Goal: Transaction & Acquisition: Download file/media

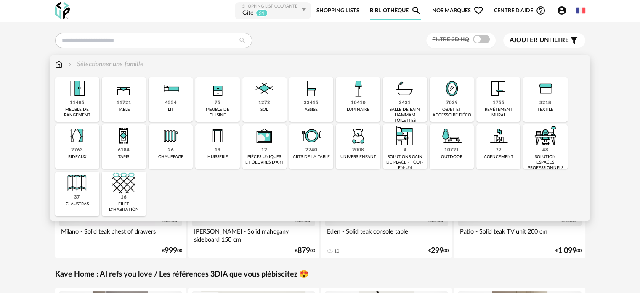
click at [362, 107] on div "luminaire" at bounding box center [358, 109] width 23 height 5
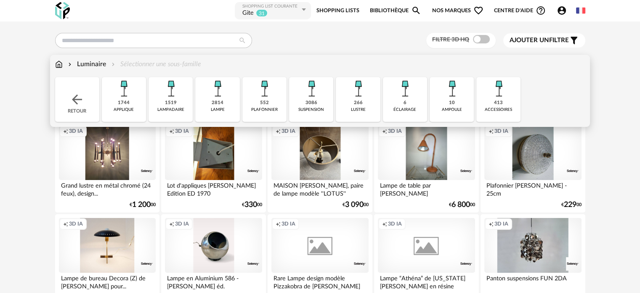
click at [125, 101] on div "1744" at bounding box center [124, 103] width 12 height 6
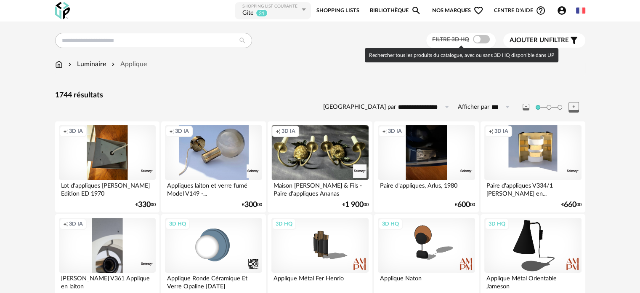
click at [477, 37] on span at bounding box center [481, 39] width 17 height 8
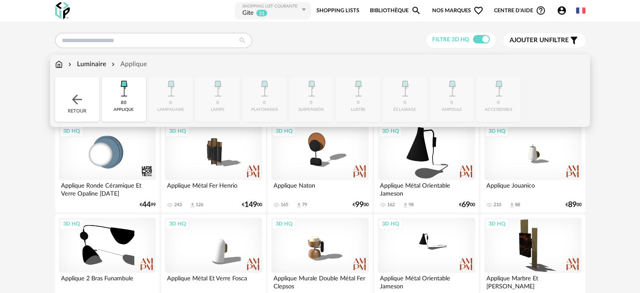
click at [75, 99] on img at bounding box center [76, 99] width 15 height 15
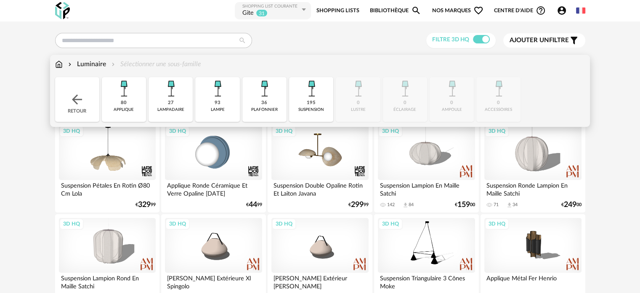
click at [126, 106] on div "80 applique" at bounding box center [124, 99] width 44 height 45
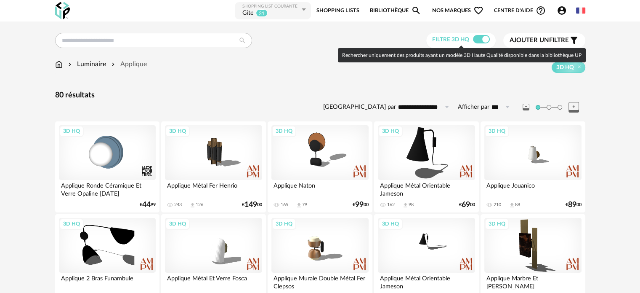
click at [484, 39] on span at bounding box center [481, 39] width 17 height 8
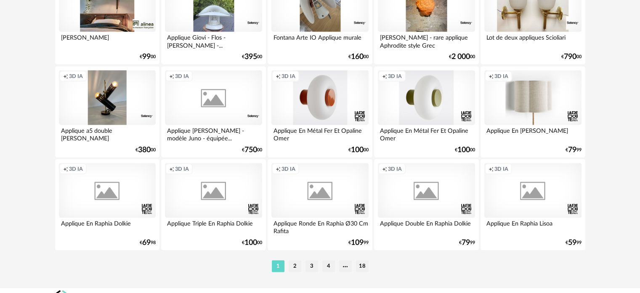
scroll to position [1737, 0]
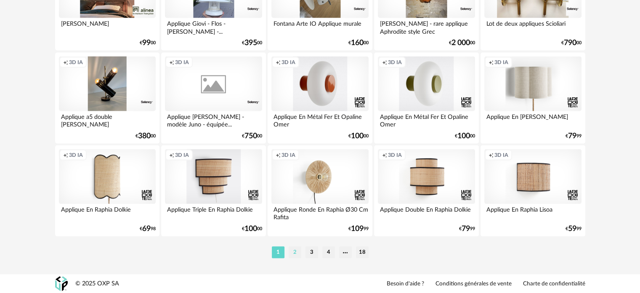
click at [293, 251] on li "2" at bounding box center [295, 252] width 13 height 12
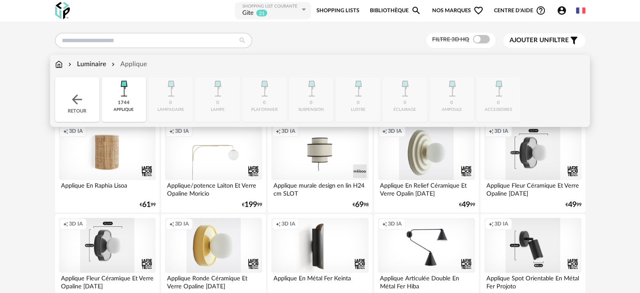
click at [120, 97] on img at bounding box center [123, 88] width 23 height 23
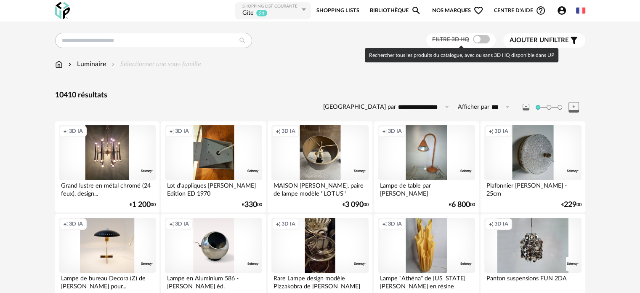
click at [474, 38] on span at bounding box center [481, 39] width 17 height 8
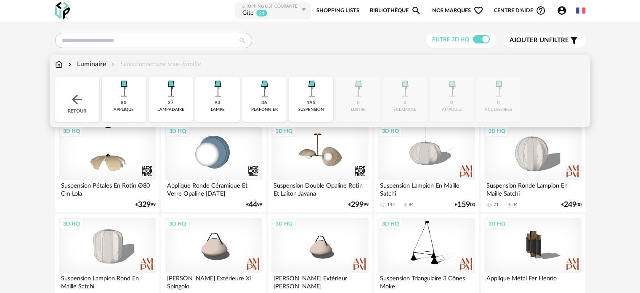
click at [268, 104] on div "36 plafonnier" at bounding box center [265, 99] width 44 height 45
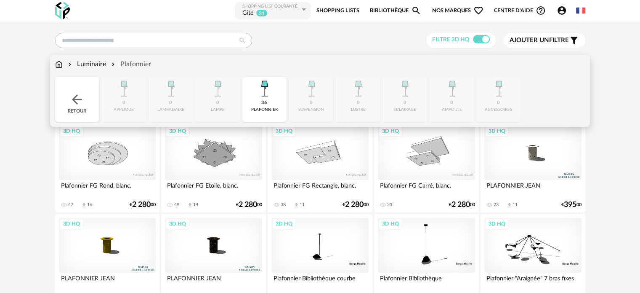
click at [88, 62] on div "Luminaire" at bounding box center [87, 64] width 40 height 10
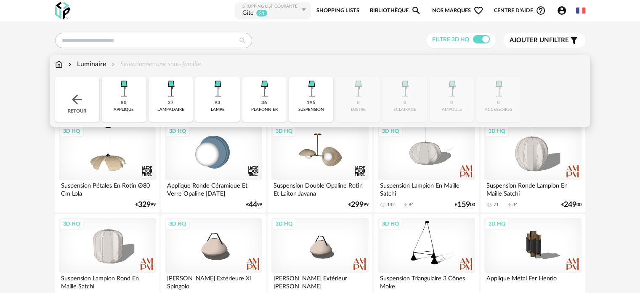
click at [126, 106] on div "80 applique" at bounding box center [124, 99] width 44 height 45
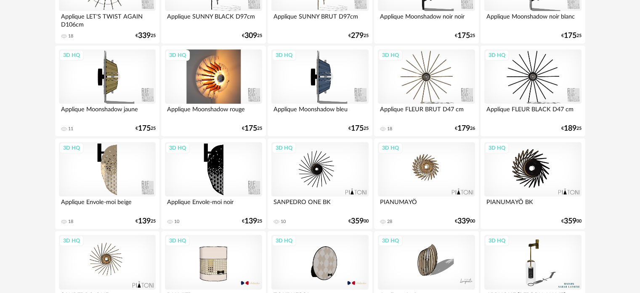
scroll to position [547, 0]
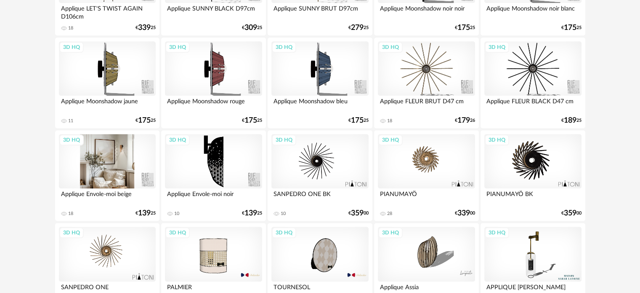
click at [123, 166] on div "3D HQ" at bounding box center [107, 161] width 97 height 55
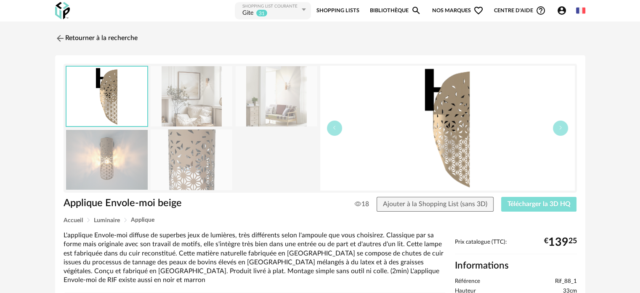
click at [520, 202] on span "Télécharger la 3D HQ" at bounding box center [539, 203] width 63 height 7
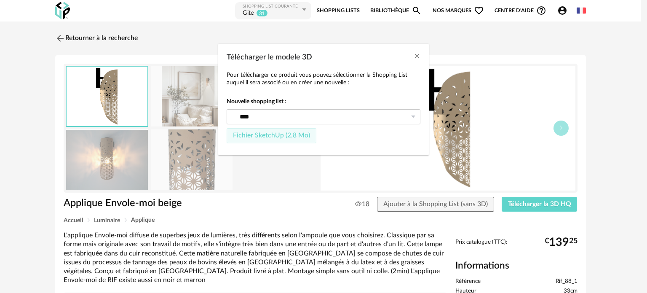
click at [278, 134] on span "Fichier SketchUp (2,8 Mo)" at bounding box center [271, 135] width 77 height 7
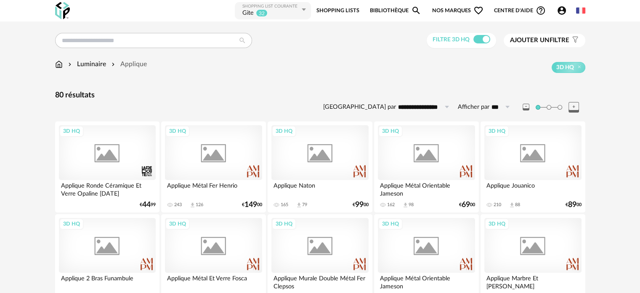
scroll to position [547, 0]
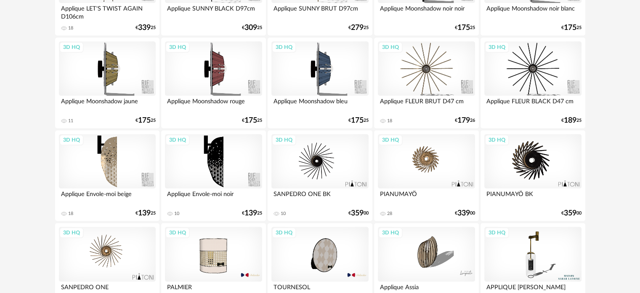
click at [427, 168] on div "3D HQ" at bounding box center [426, 161] width 97 height 55
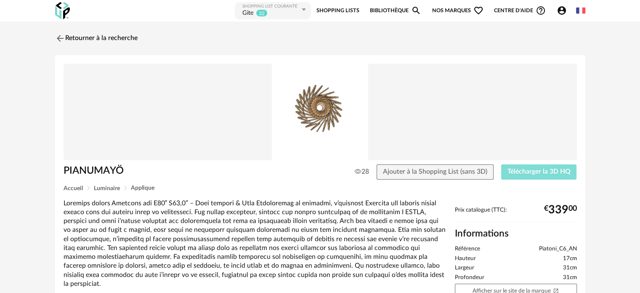
click at [519, 170] on span "Télécharger la 3D HQ" at bounding box center [539, 171] width 63 height 7
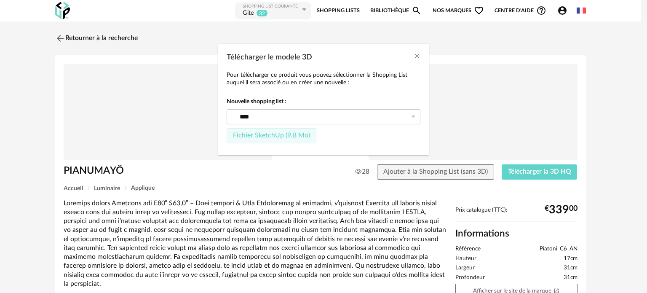
click at [278, 133] on span "Fichier SketchUp (9,8 Mo)" at bounding box center [271, 135] width 77 height 7
